Goal: Information Seeking & Learning: Learn about a topic

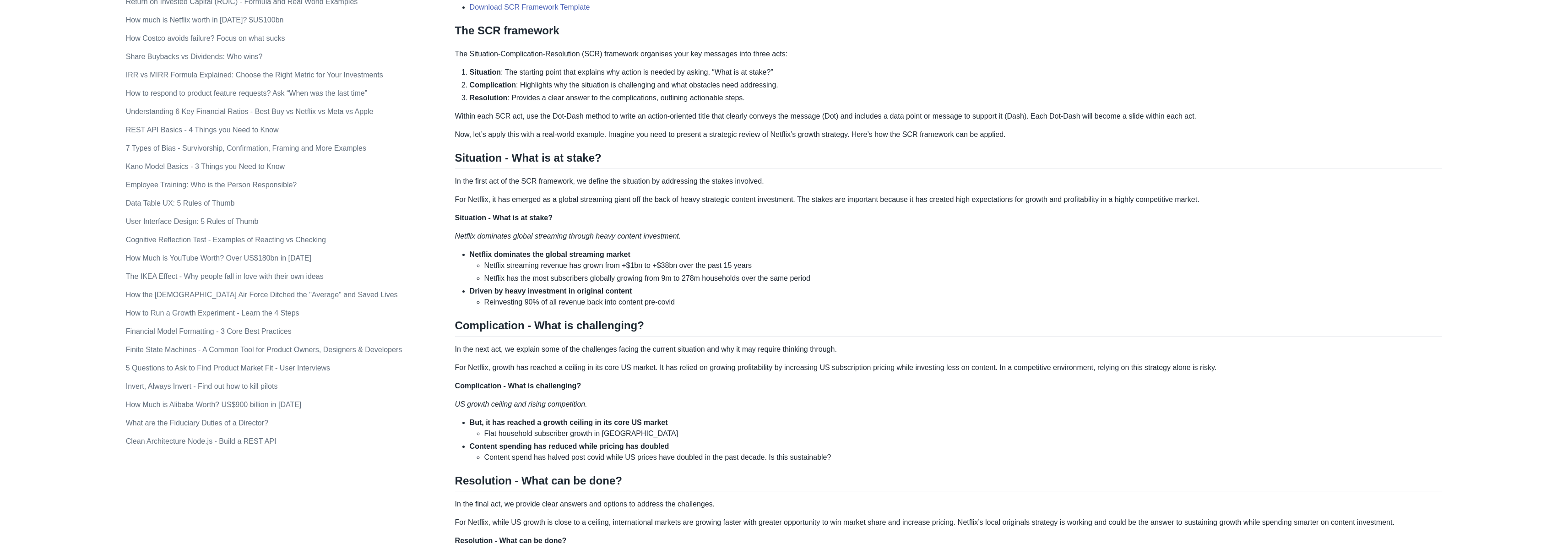
scroll to position [385, 0]
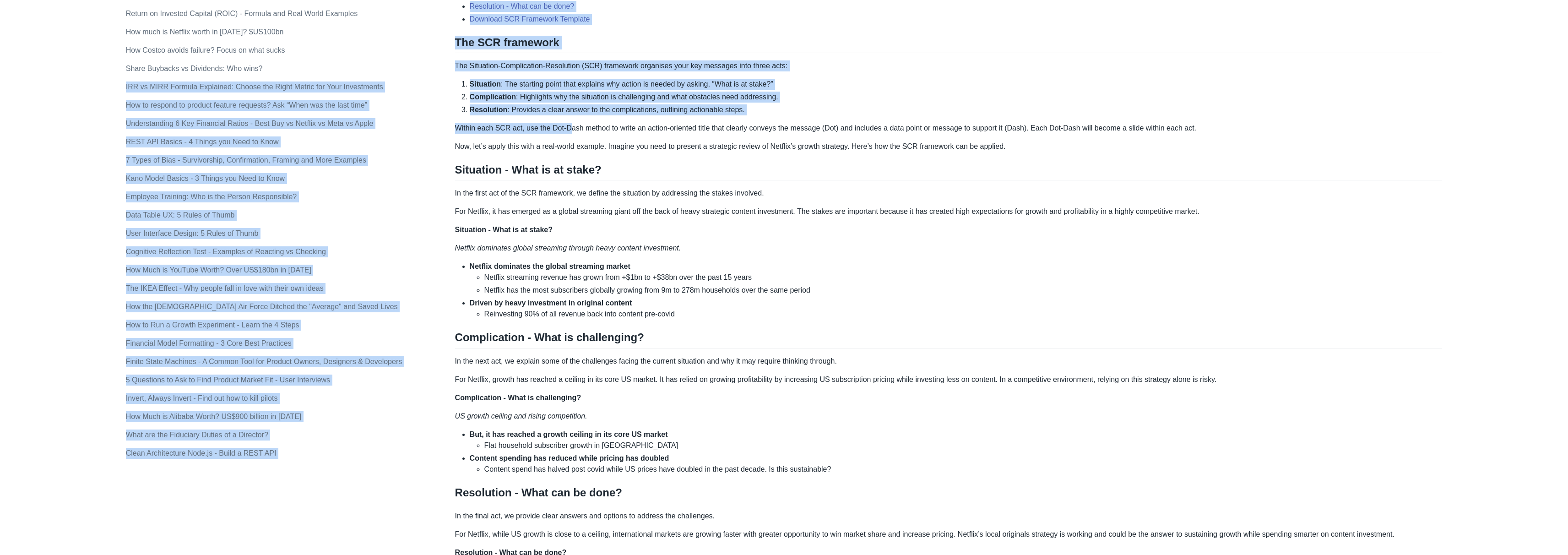
drag, startPoint x: 453, startPoint y: 65, endPoint x: 573, endPoint y: 130, distance: 136.5
click at [573, 130] on div "Topics product (28) finance (28) management (23) engineering (14) marketing (10…" at bounding box center [784, 343] width 1317 height 1347
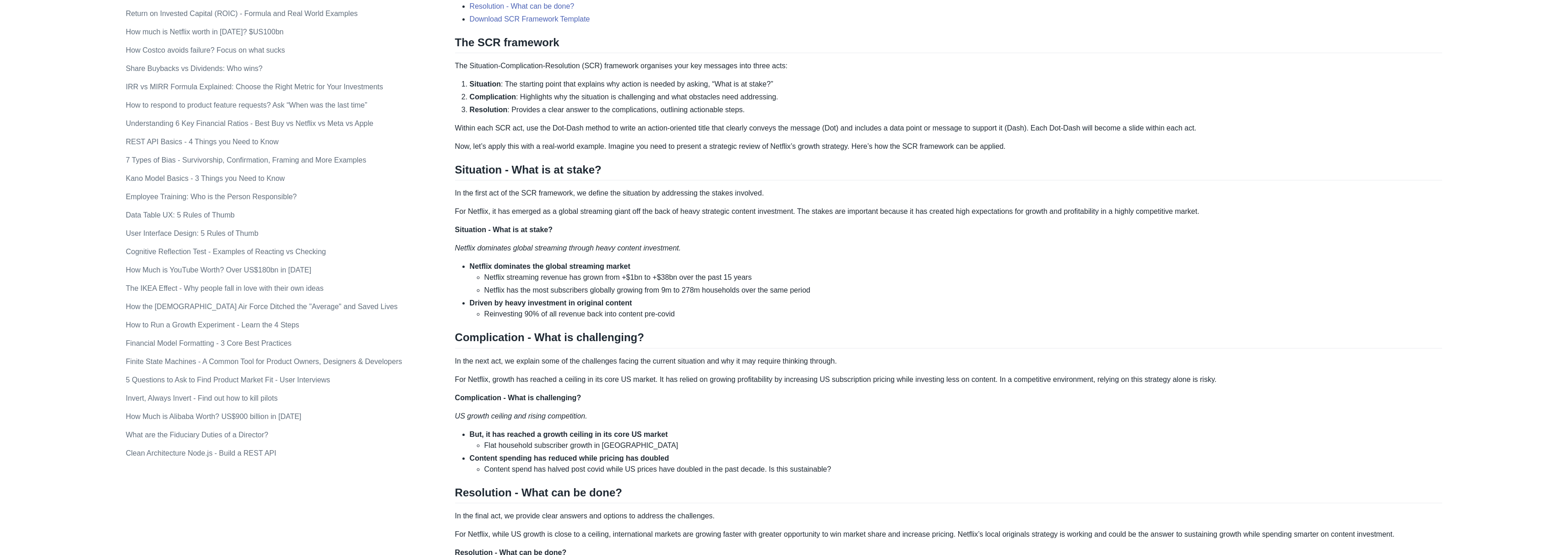
click at [583, 138] on div "Top consulting firms like McKinsey use the SCR (Situation-Complication-Resoluti…" at bounding box center [949, 298] width 987 height 1080
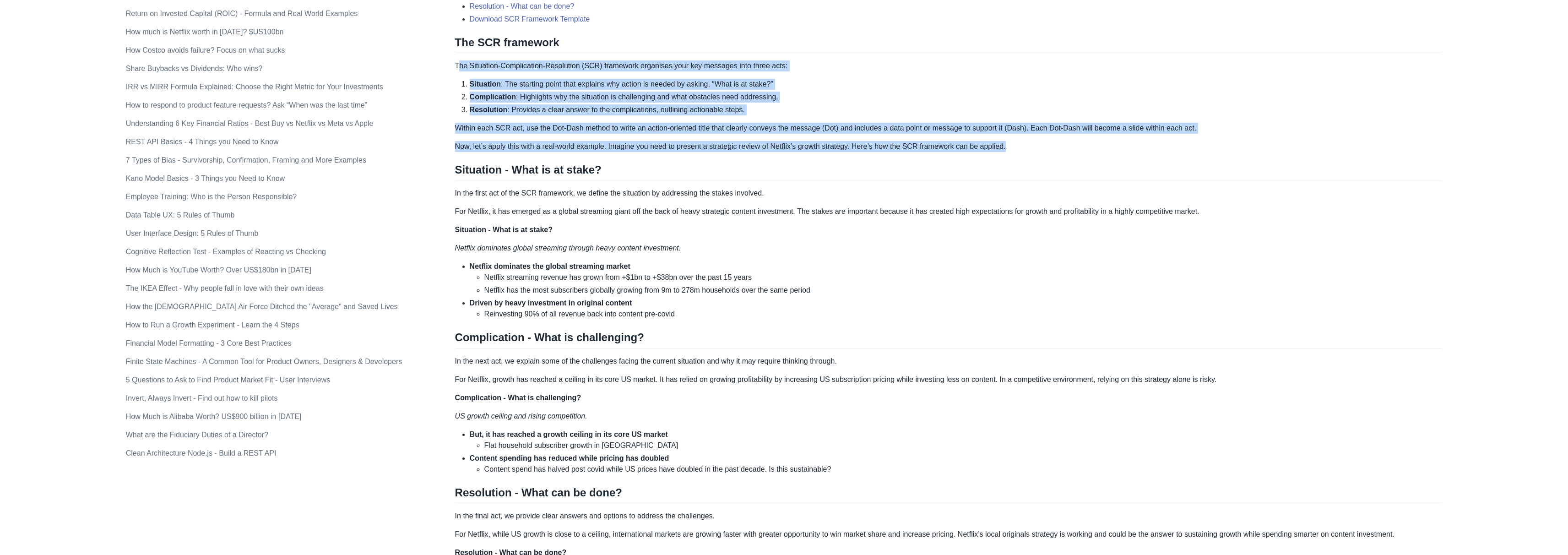
drag, startPoint x: 458, startPoint y: 65, endPoint x: 821, endPoint y: 153, distance: 373.5
click at [821, 153] on div "Top consulting firms like McKinsey use the SCR (Situation-Complication-Resoluti…" at bounding box center [949, 298] width 987 height 1080
click at [1100, 127] on p "Within each SCR act, use the Dot-Dash method to write an action-oriented title …" at bounding box center [949, 128] width 987 height 11
drag, startPoint x: 1026, startPoint y: 145, endPoint x: 456, endPoint y: 63, distance: 575.9
click at [456, 63] on div "Top consulting firms like McKinsey use the SCR (Situation-Complication-Resoluti…" at bounding box center [949, 298] width 987 height 1080
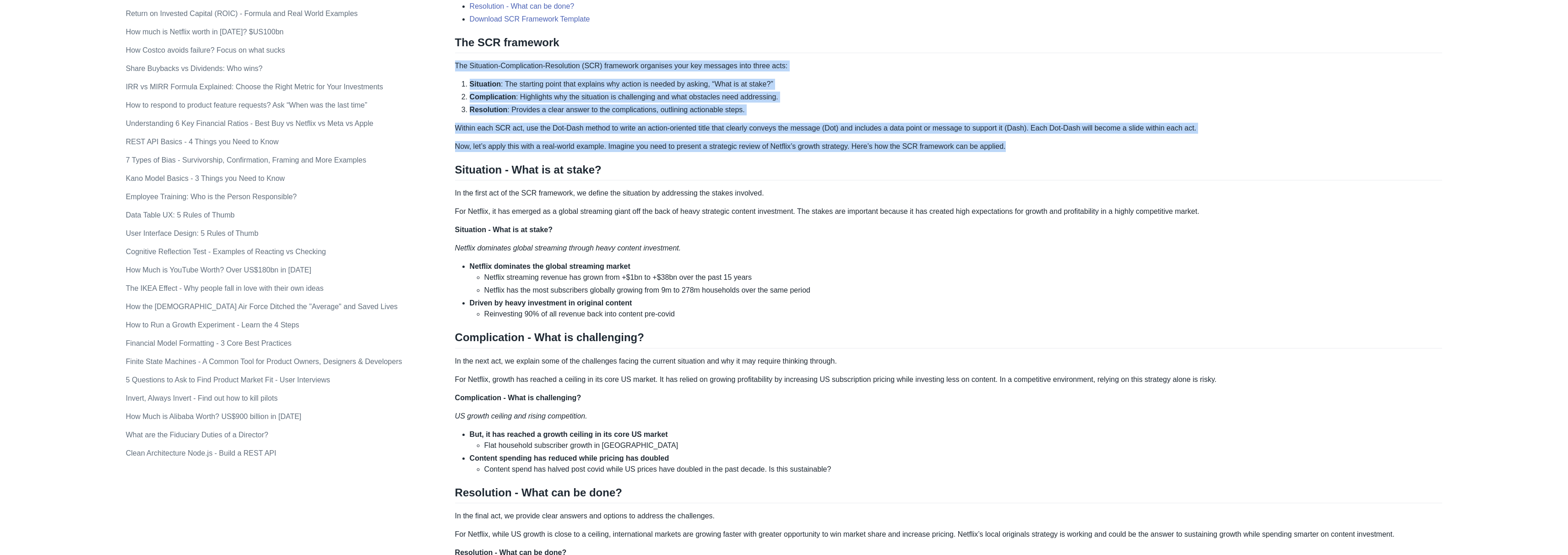
copy div "The Situation-Complication-Resolution (SCR) framework organises your key messag…"
